Goal: Navigation & Orientation: Find specific page/section

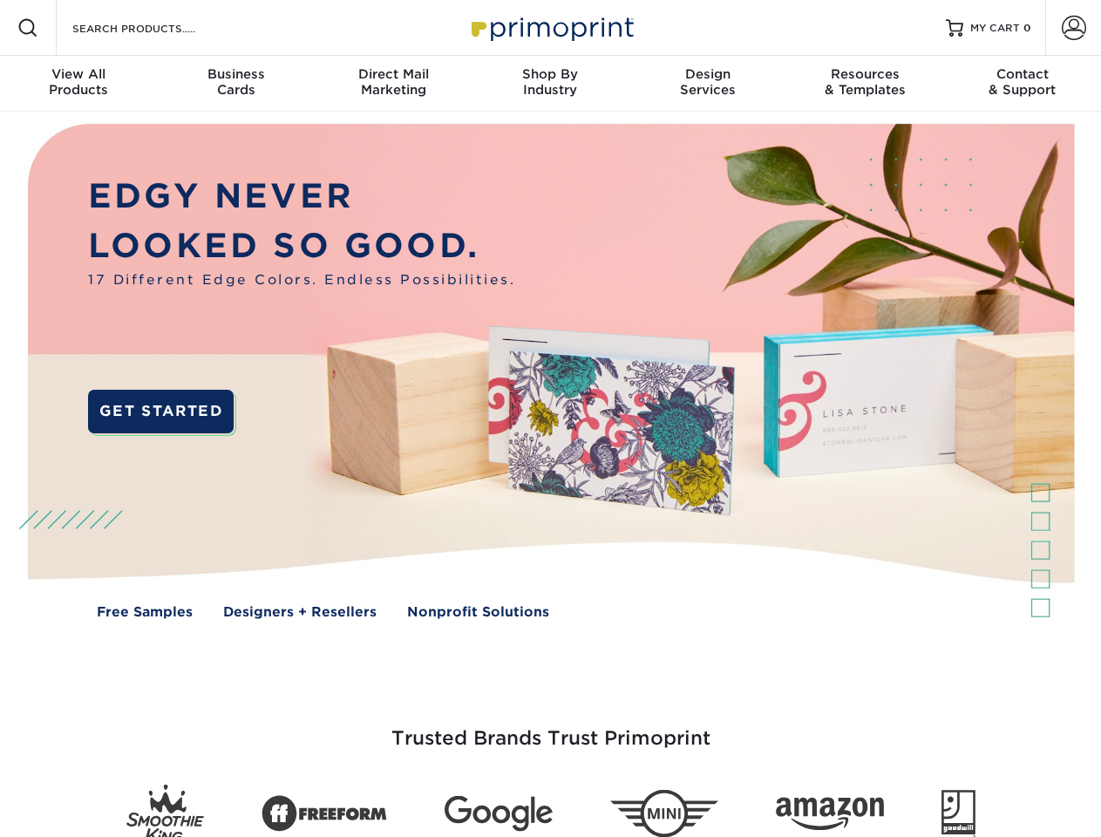
click at [550, 418] on img at bounding box center [550, 384] width 1090 height 545
click at [28, 28] on span at bounding box center [27, 27] width 21 height 21
click at [1073, 28] on span at bounding box center [1074, 28] width 24 height 24
click at [78, 84] on div "View All Products" at bounding box center [78, 81] width 157 height 31
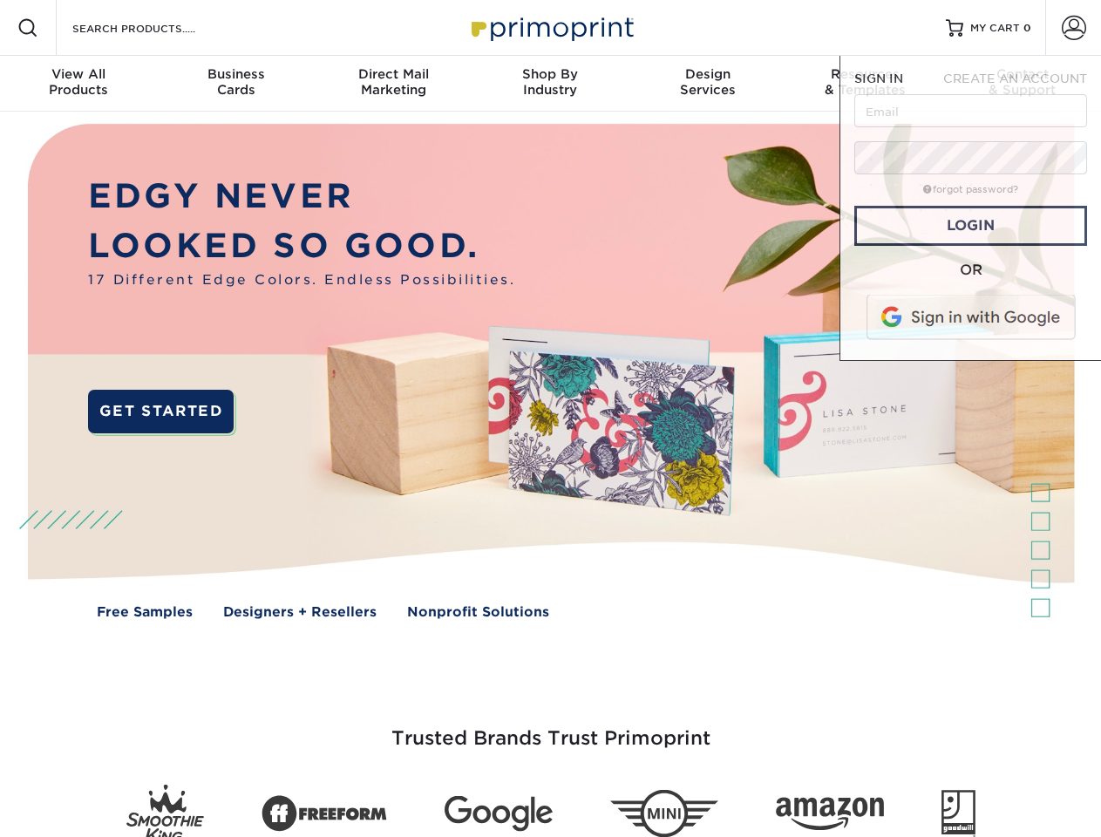
click at [235, 84] on div "Business Cards" at bounding box center [235, 81] width 157 height 31
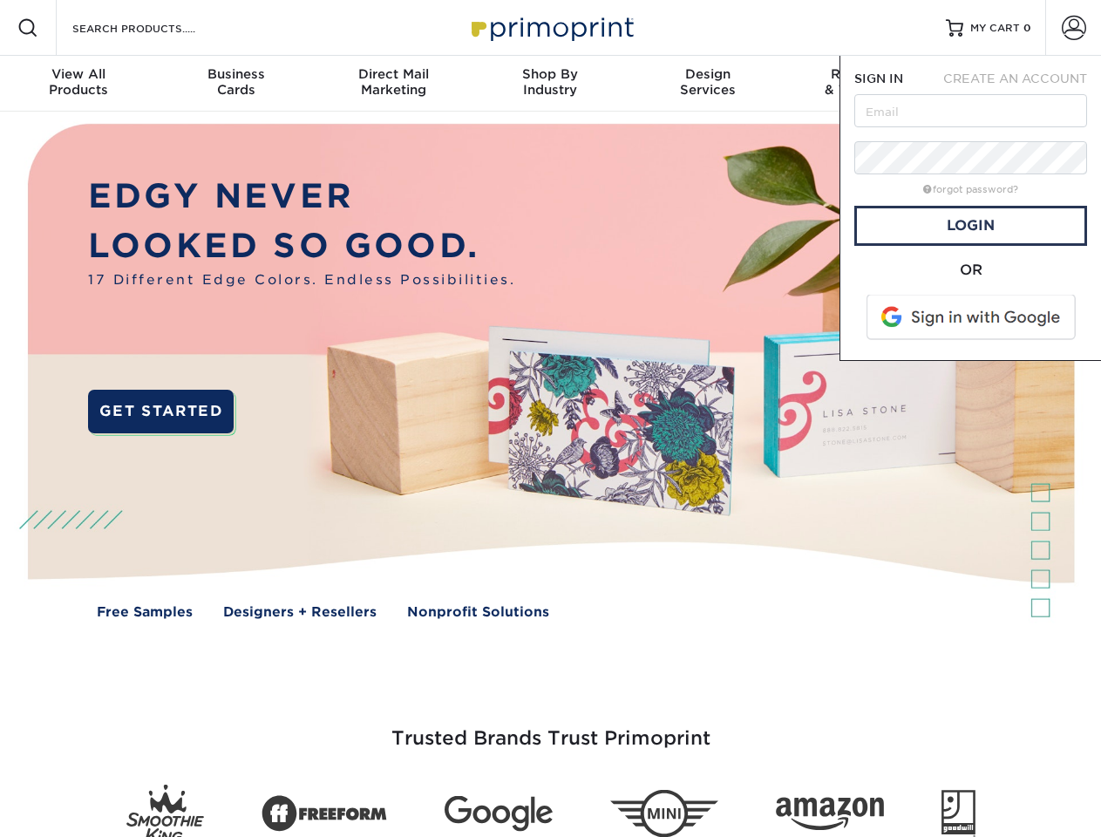
click at [393, 84] on div "Direct Mail Marketing" at bounding box center [393, 81] width 157 height 31
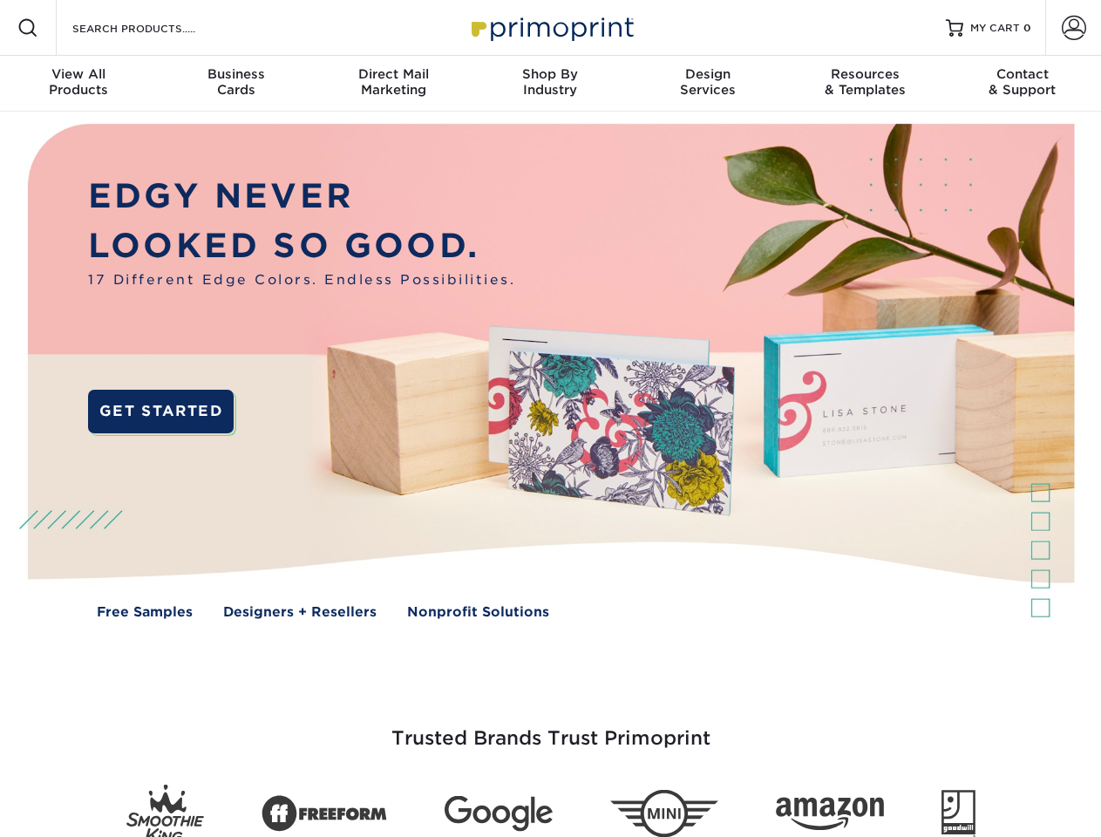
click at [550, 84] on div "Shop By Industry" at bounding box center [550, 81] width 157 height 31
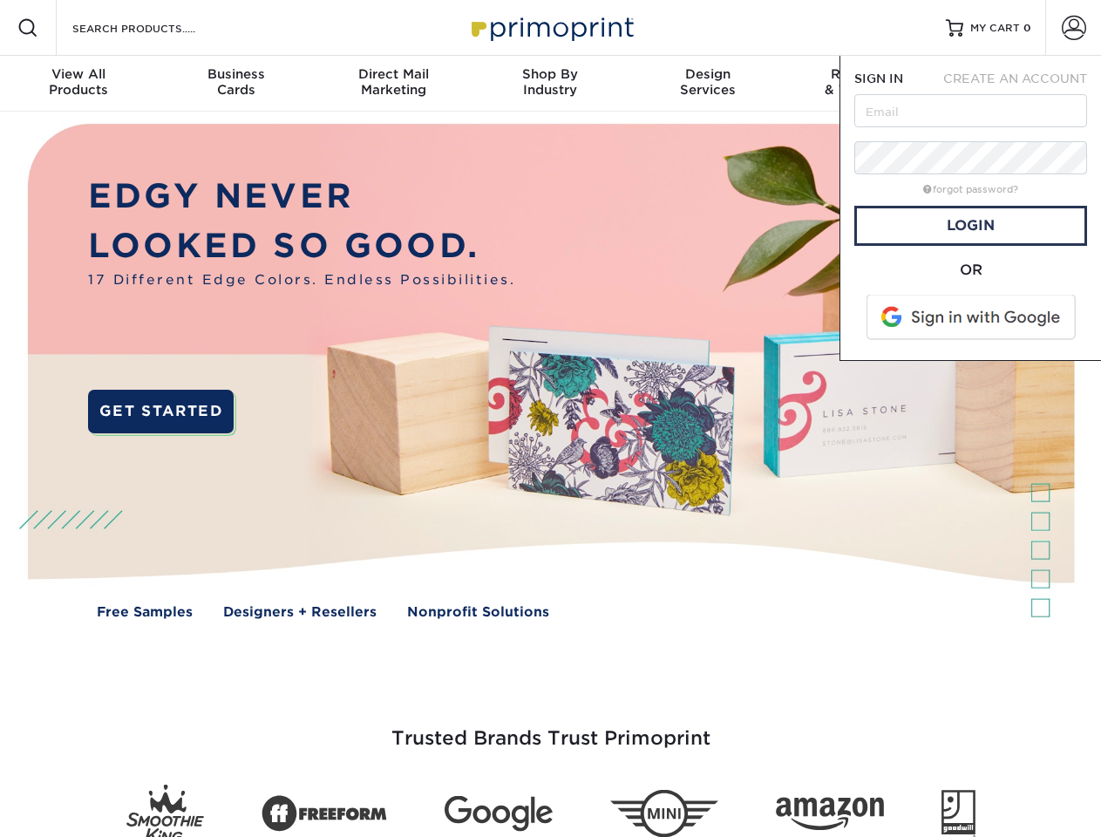
click at [708, 84] on div "Design Services" at bounding box center [707, 81] width 157 height 31
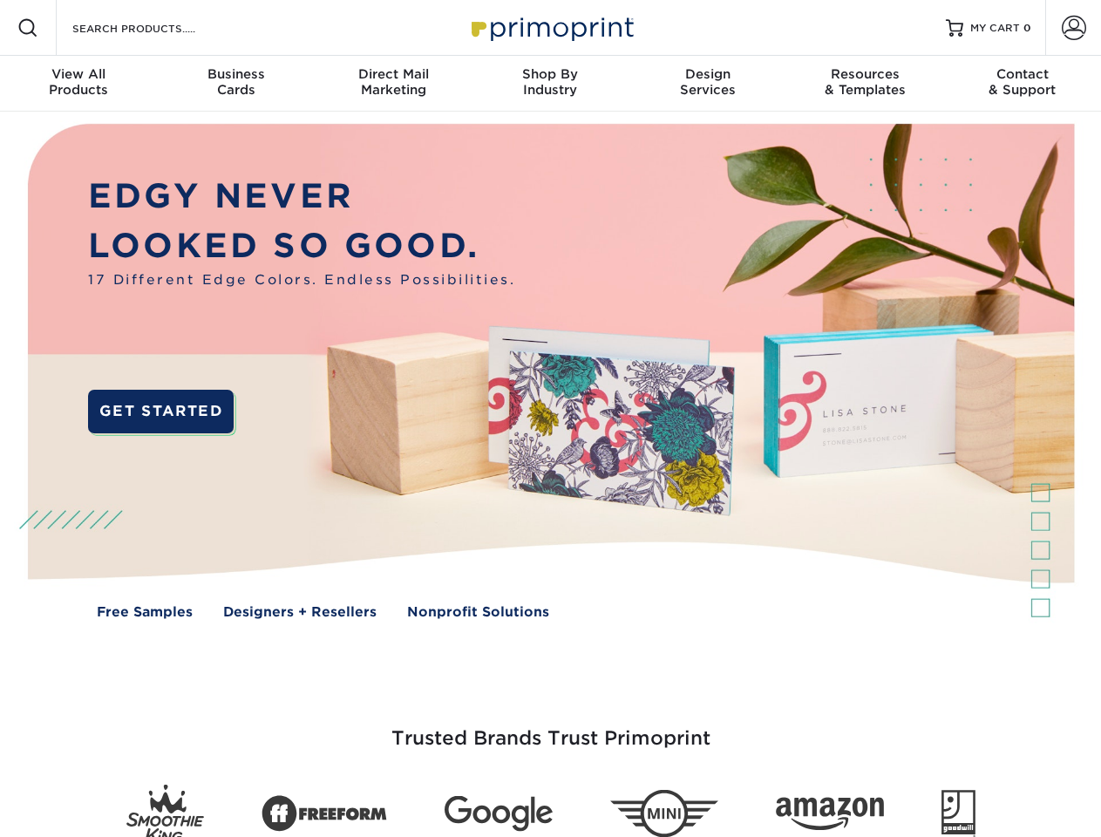
click at [865, 84] on span "SIGN IN" at bounding box center [878, 78] width 49 height 14
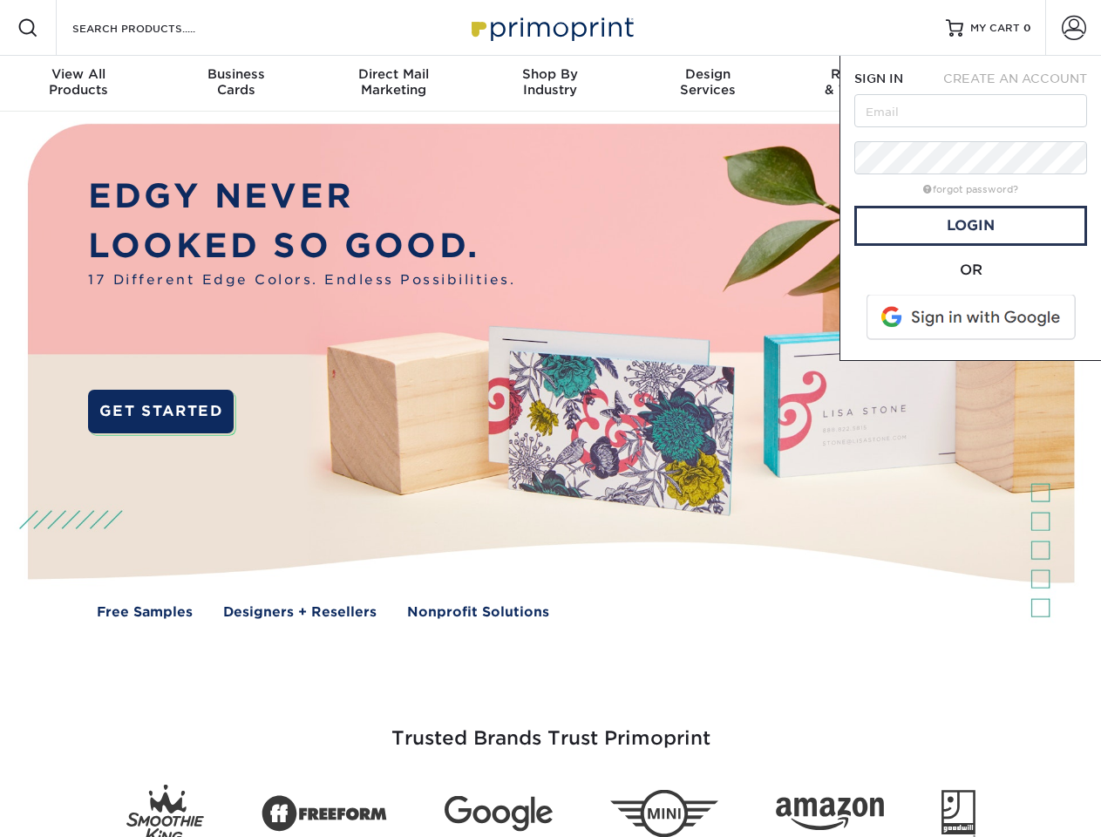
click at [1023, 84] on div "Contact & Support" at bounding box center [1022, 81] width 157 height 31
